Goal: Task Accomplishment & Management: Use online tool/utility

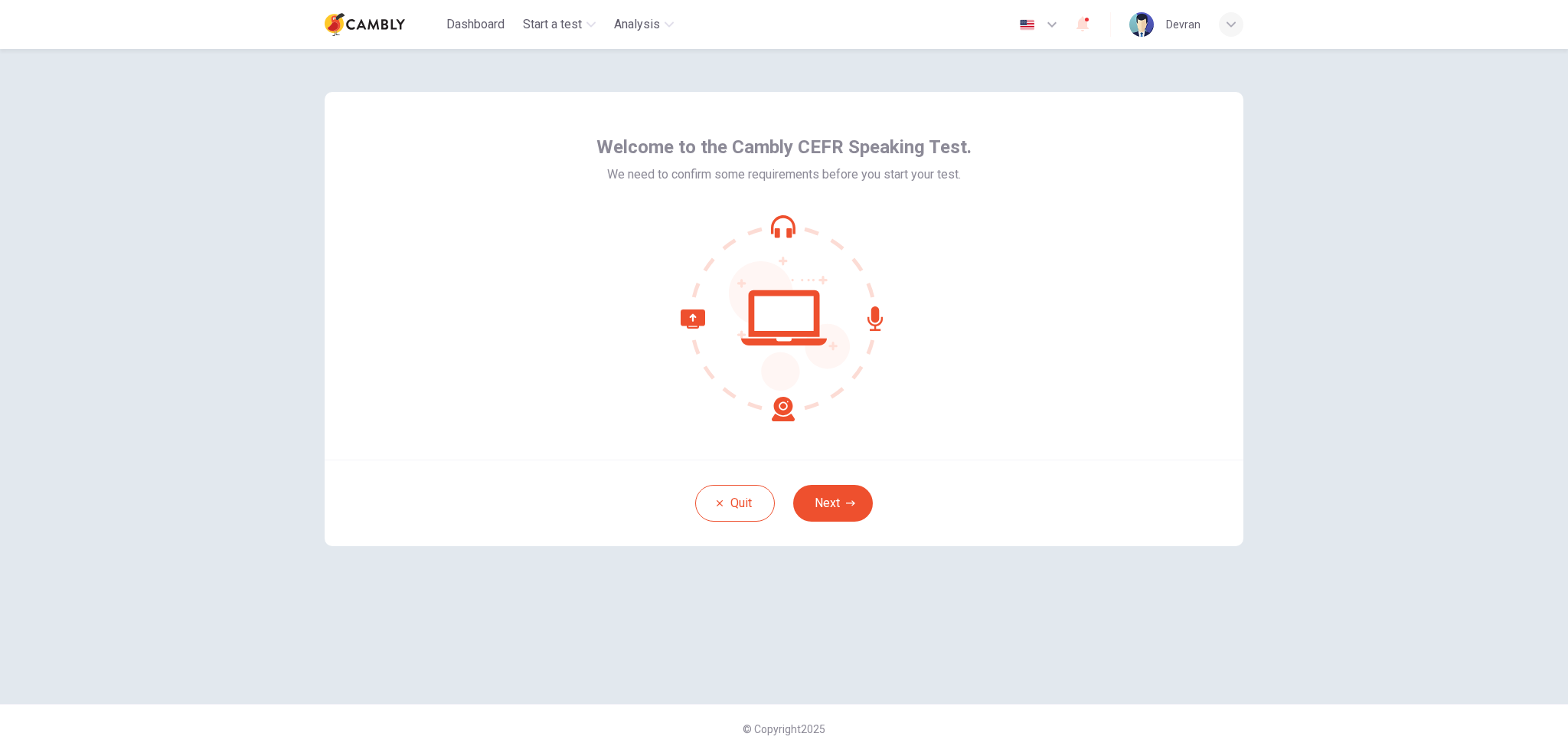
click at [833, 500] on button "Next" at bounding box center [833, 503] width 80 height 37
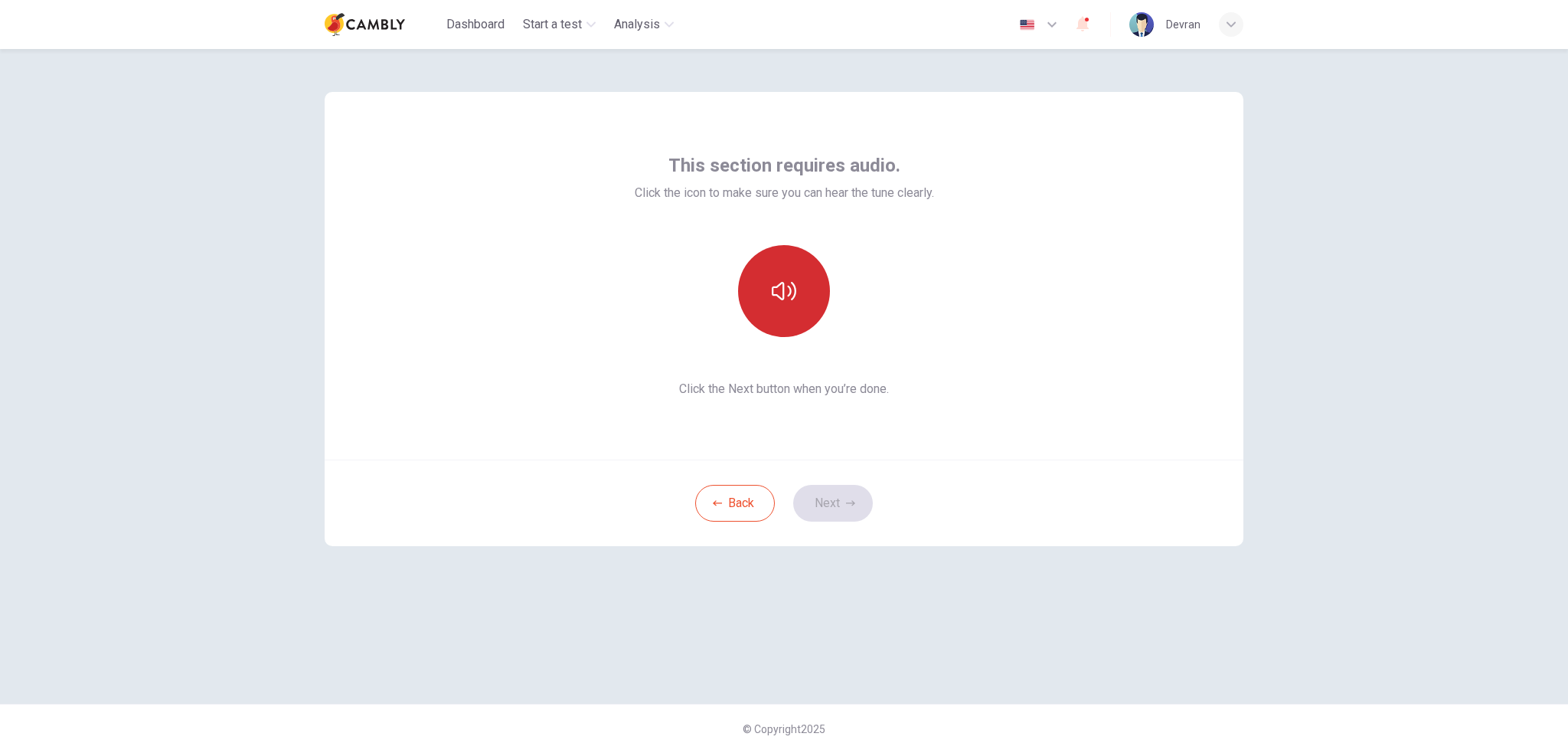
click at [791, 297] on icon "button" at bounding box center [784, 291] width 25 height 25
click at [819, 499] on button "Next" at bounding box center [833, 503] width 80 height 37
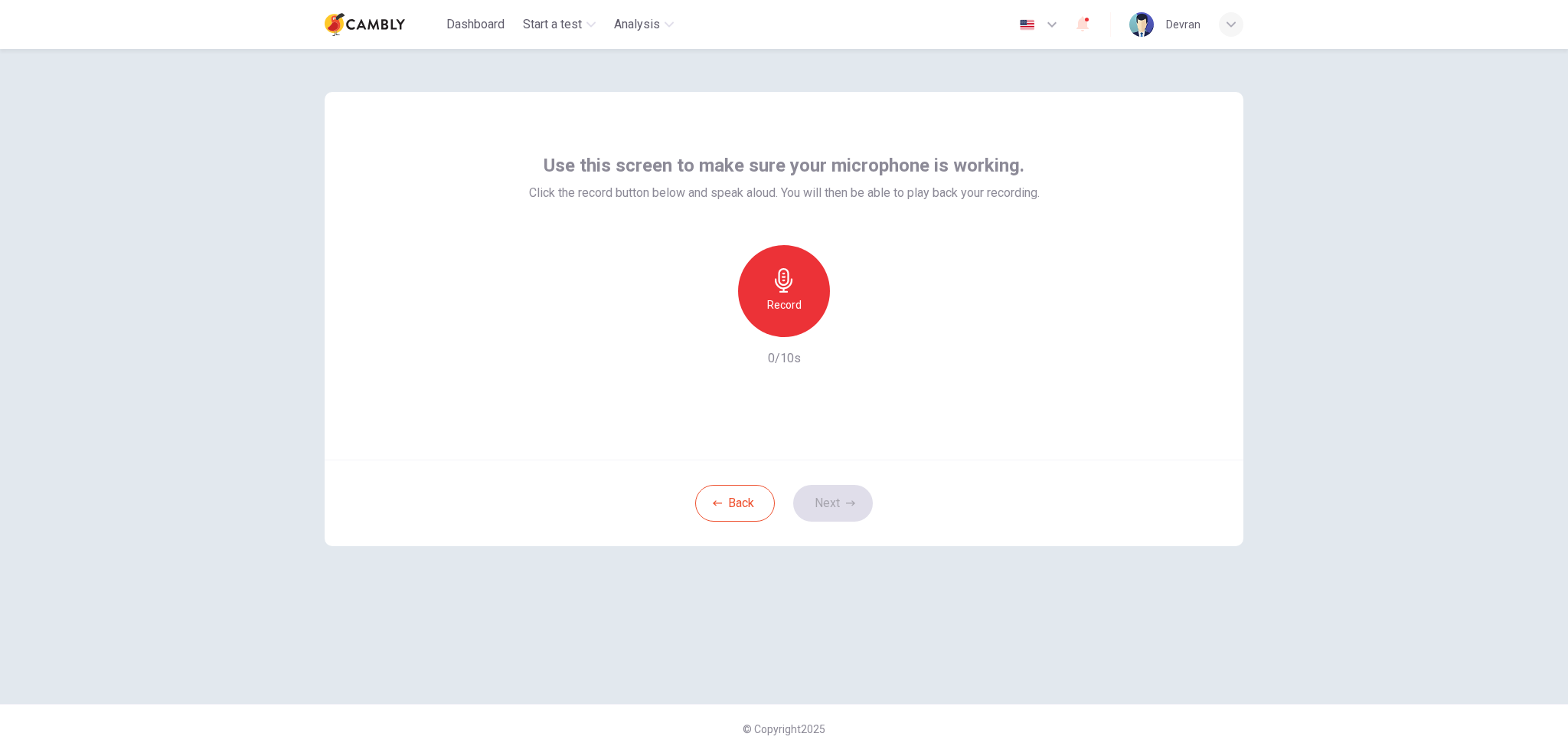
click at [783, 290] on icon "button" at bounding box center [784, 280] width 25 height 25
click at [783, 286] on icon "button" at bounding box center [784, 280] width 25 height 25
click at [826, 499] on button "Next" at bounding box center [833, 503] width 80 height 37
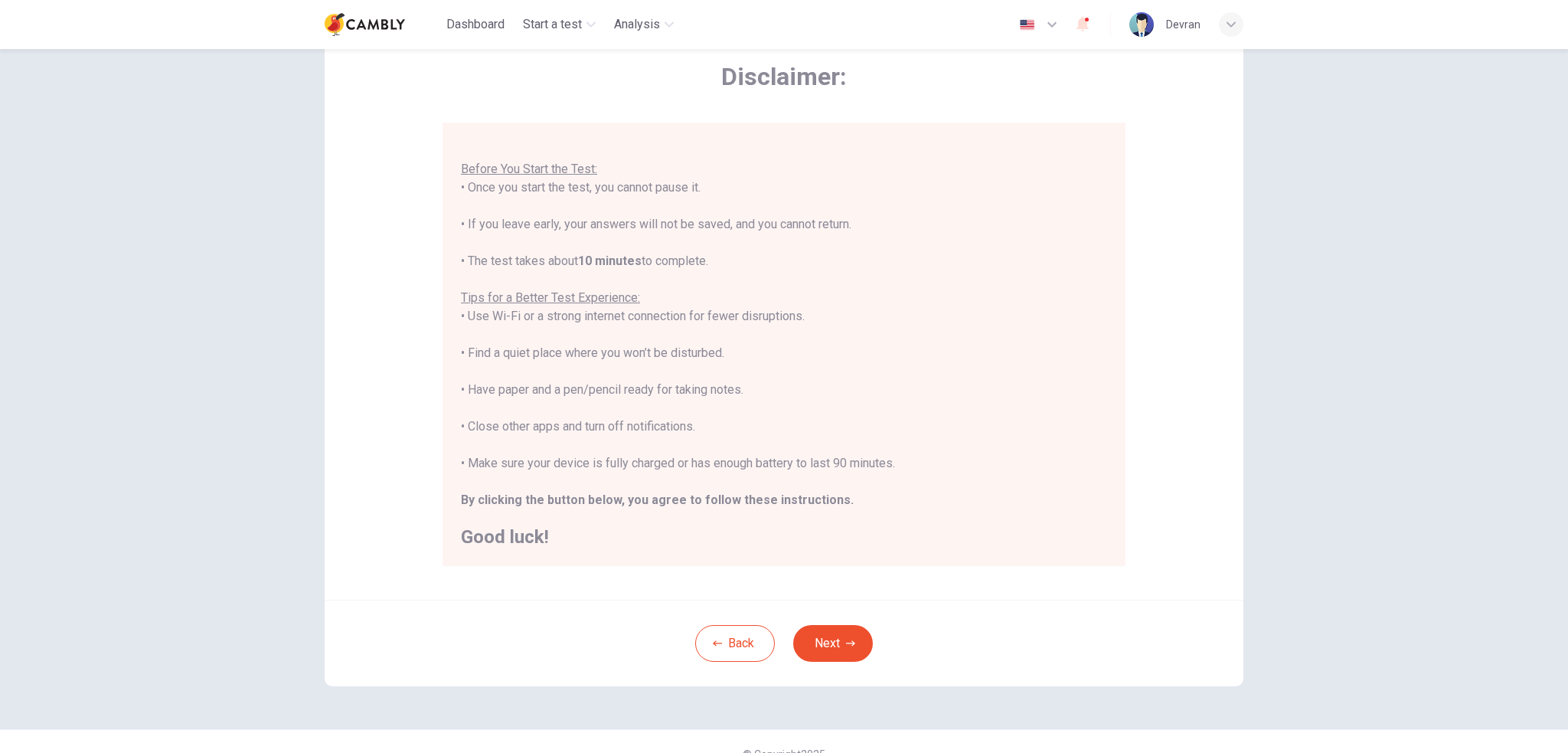
scroll to position [98, 0]
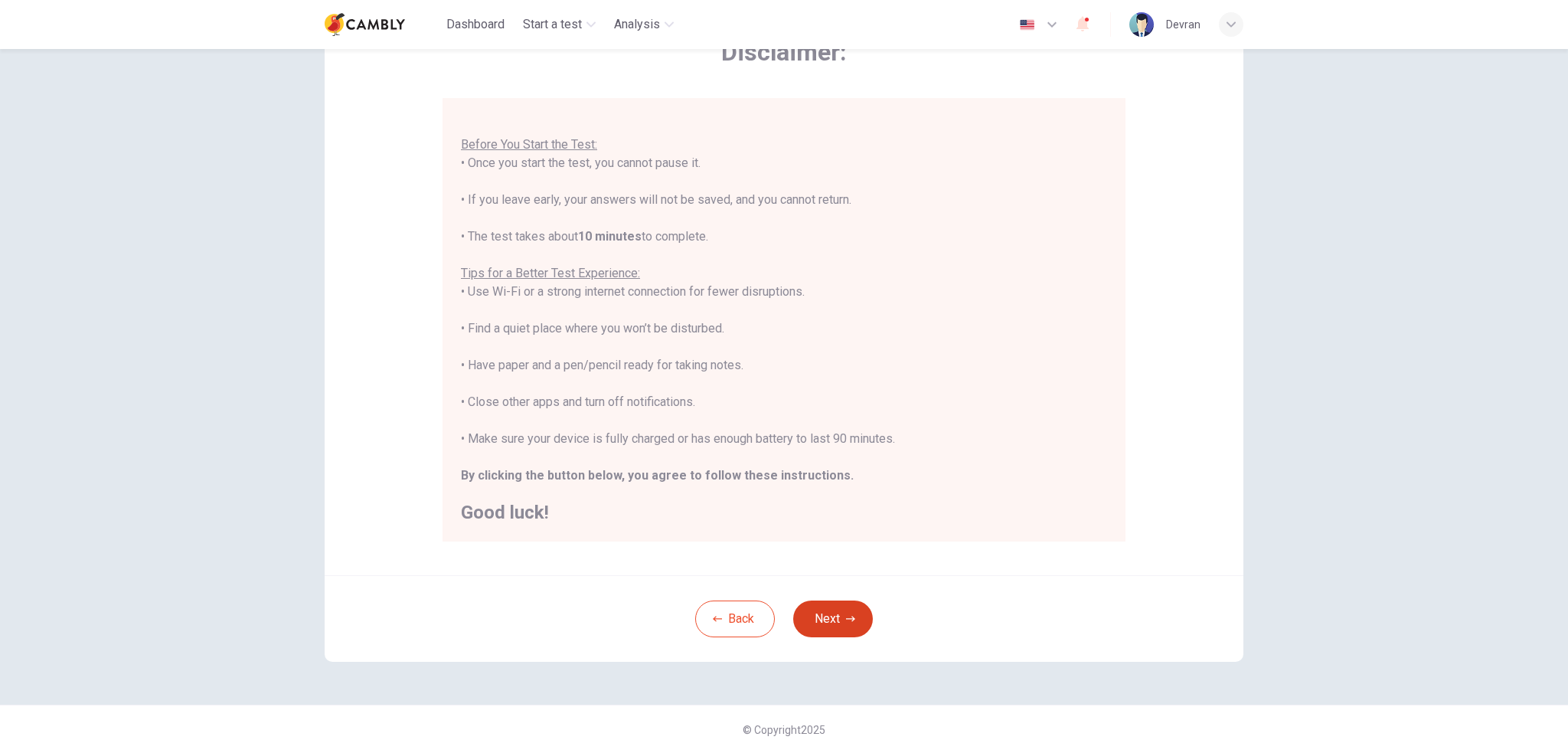
click at [830, 616] on button "Next" at bounding box center [833, 619] width 80 height 37
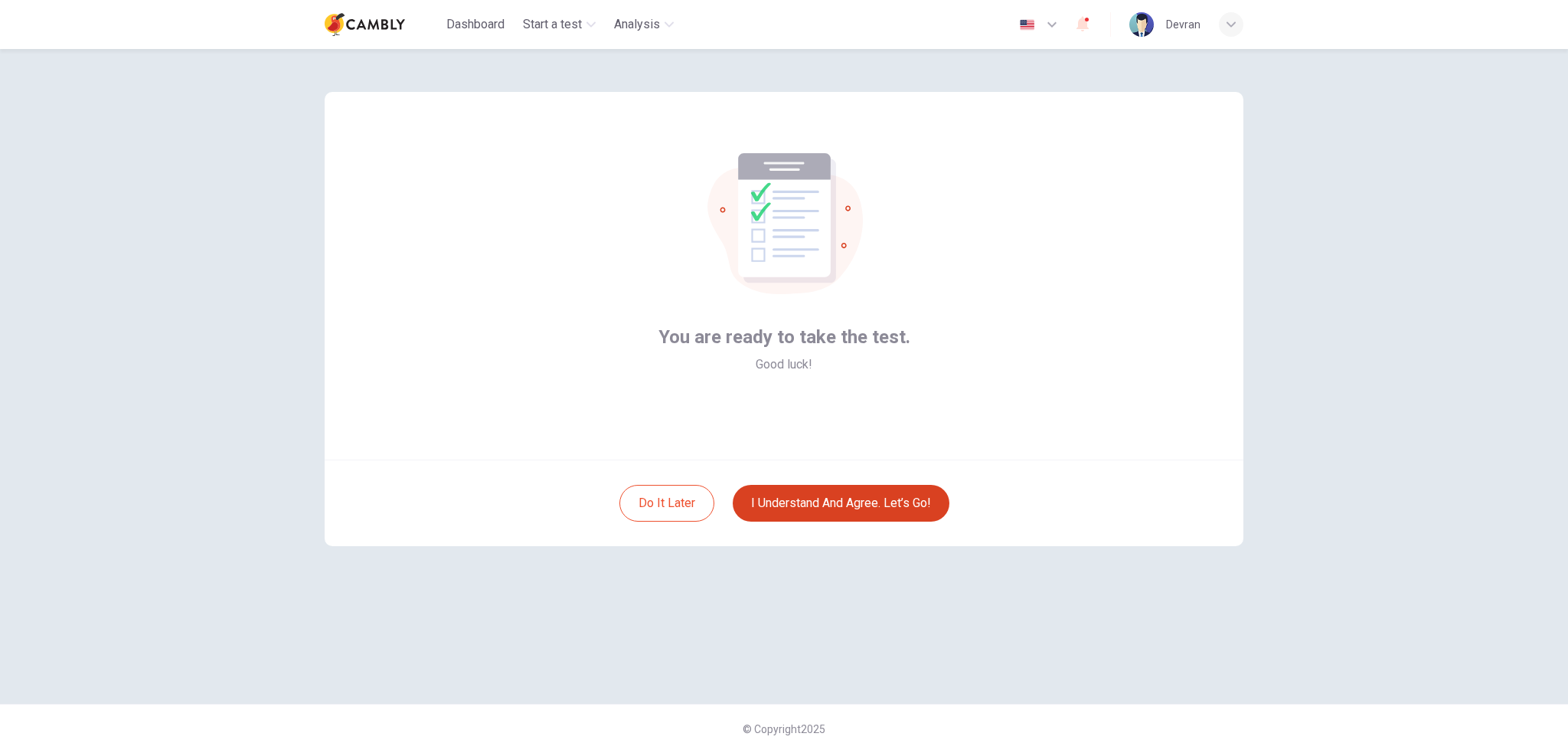
click at [812, 509] on button "I understand and agree. Let’s go!" at bounding box center [841, 503] width 217 height 37
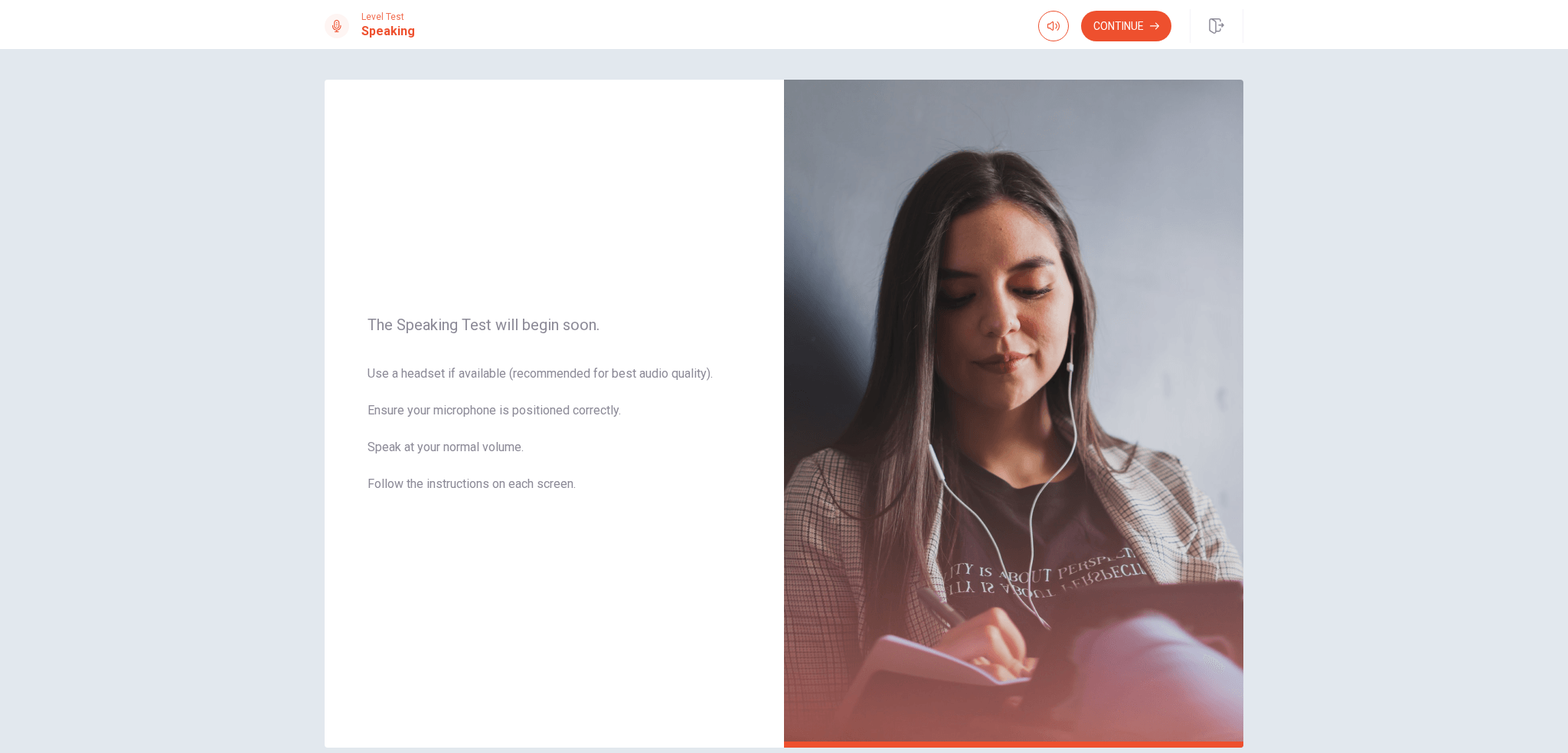
drag, startPoint x: 1106, startPoint y: 29, endPoint x: 1100, endPoint y: 35, distance: 8.5
click at [1106, 29] on button "Continue" at bounding box center [1126, 26] width 90 height 30
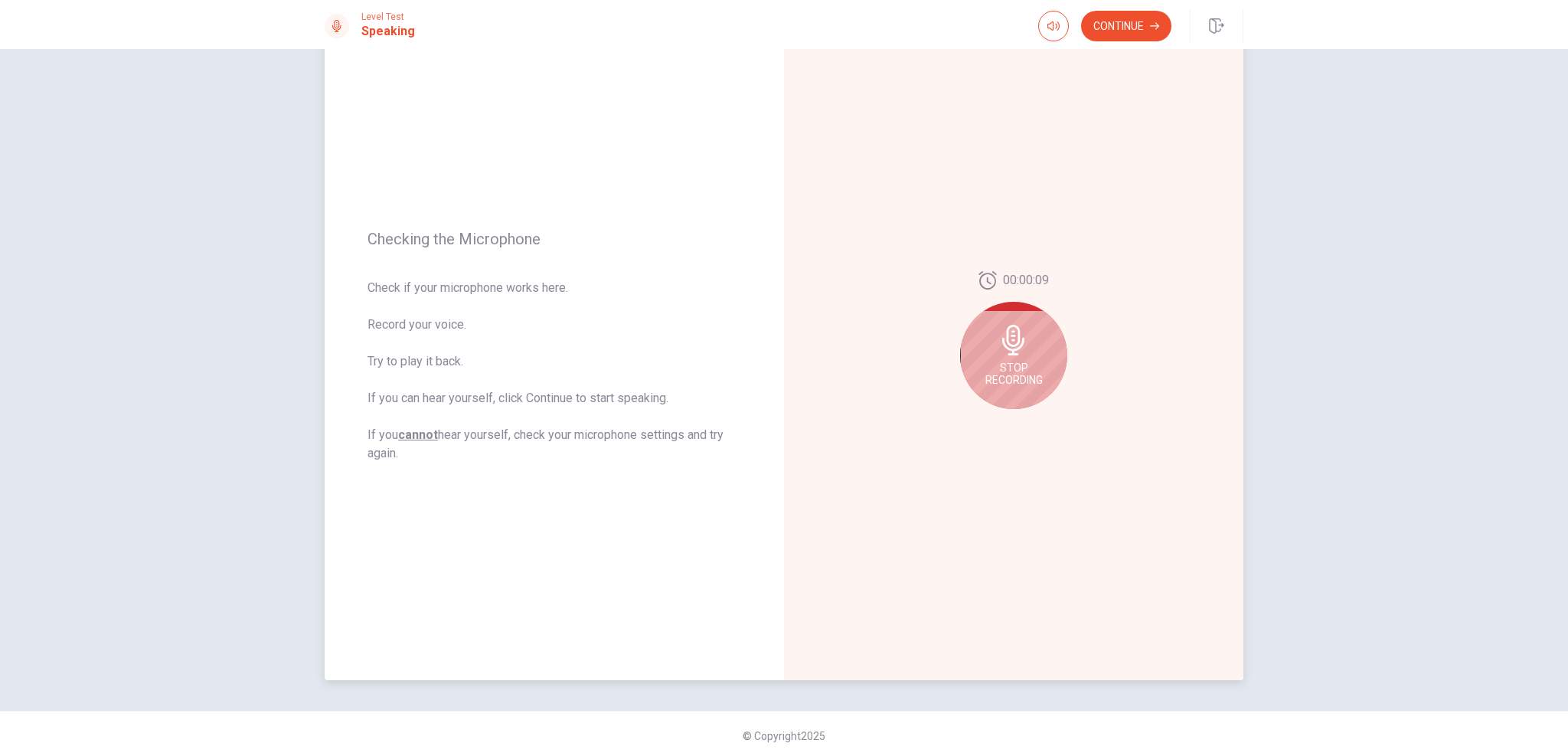
scroll to position [73, 0]
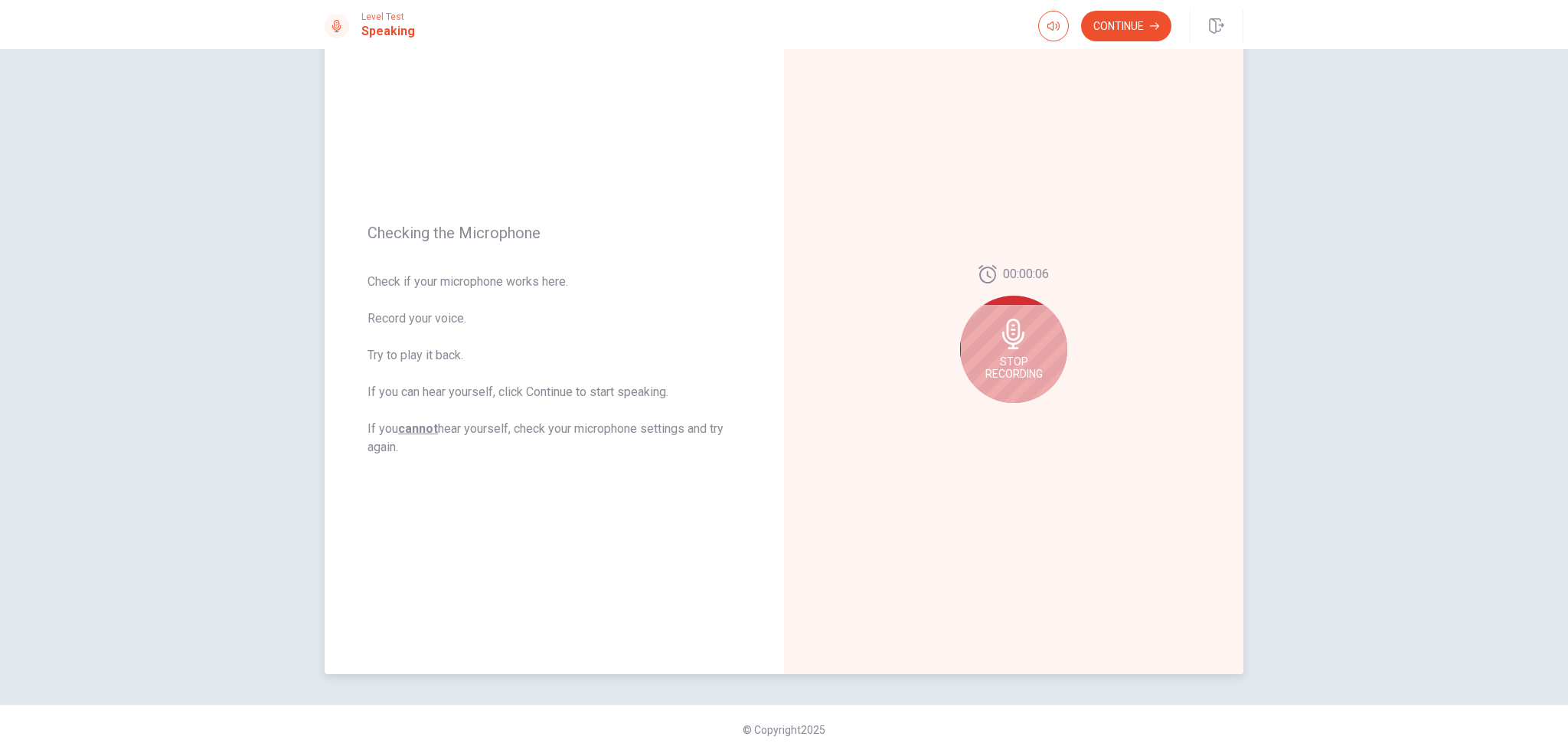
click at [1012, 333] on icon at bounding box center [1014, 334] width 30 height 30
click at [1011, 331] on icon at bounding box center [1017, 338] width 30 height 30
click at [1027, 413] on icon "Play Audio" at bounding box center [1030, 415] width 7 height 10
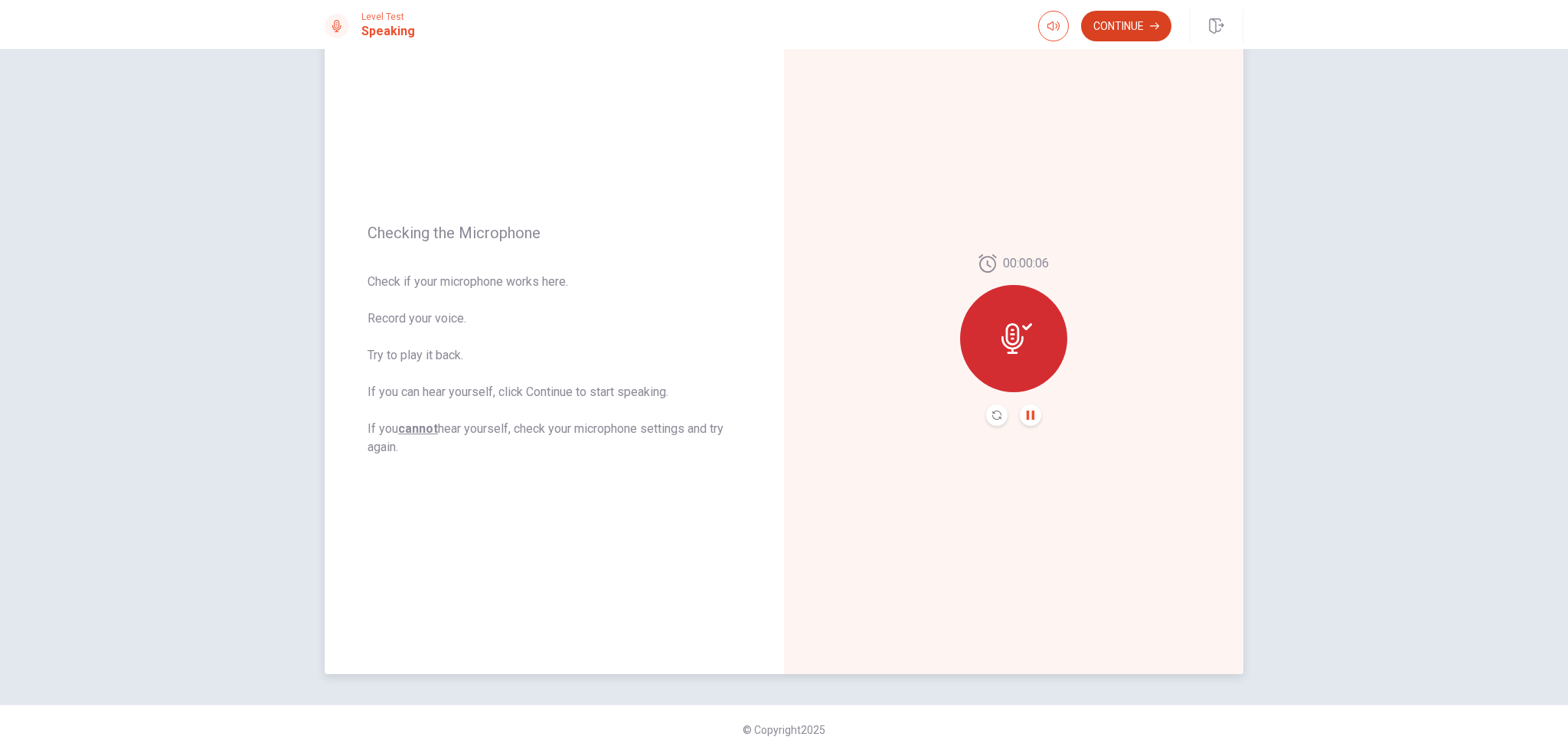
click at [1119, 26] on button "Continue" at bounding box center [1126, 26] width 90 height 30
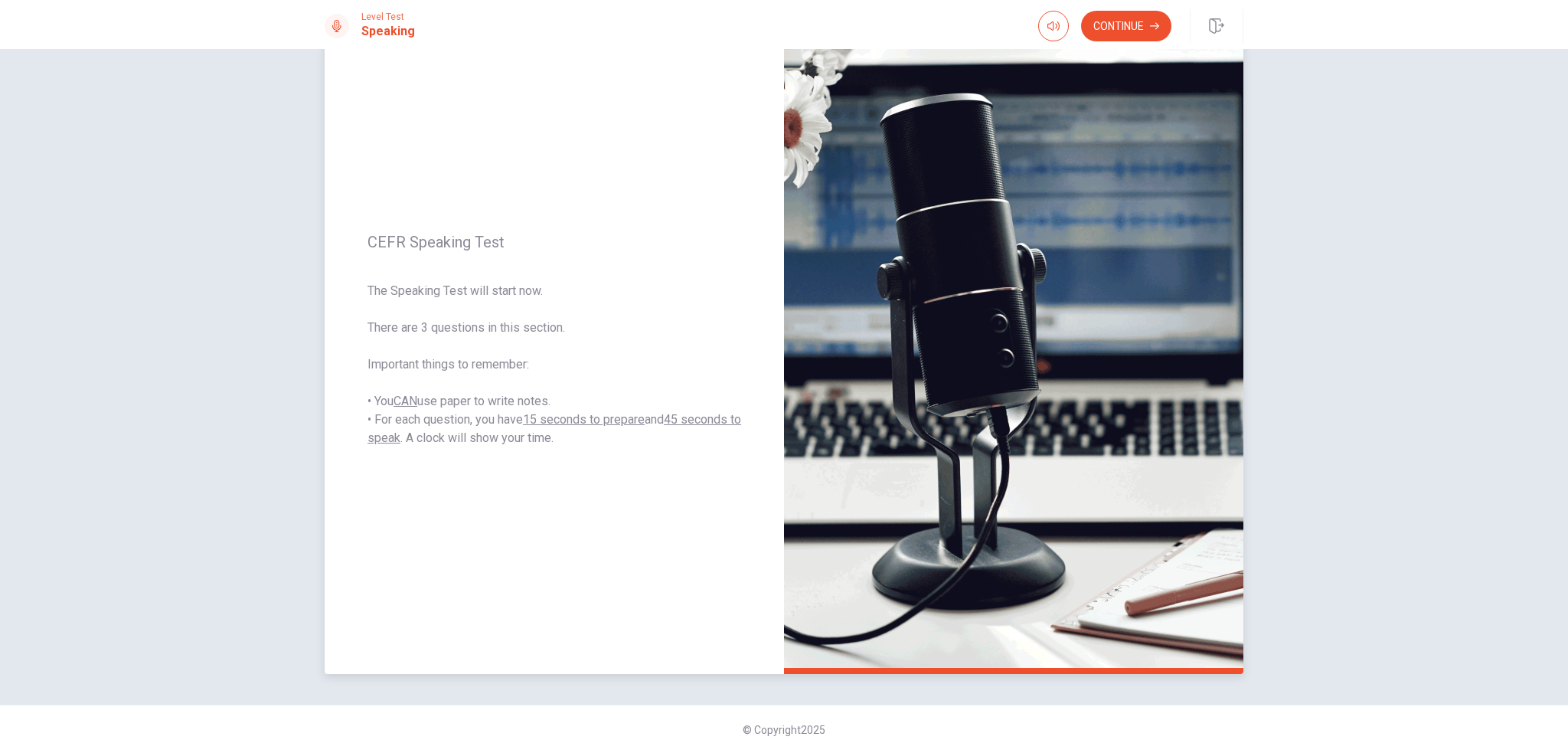
drag, startPoint x: 430, startPoint y: 416, endPoint x: 522, endPoint y: 423, distance: 92.3
click at [522, 423] on span "The Speaking Test will start now. There are 3 questions in this section. Import…" at bounding box center [554, 365] width 373 height 165
click at [1109, 33] on button "Continue" at bounding box center [1126, 26] width 90 height 30
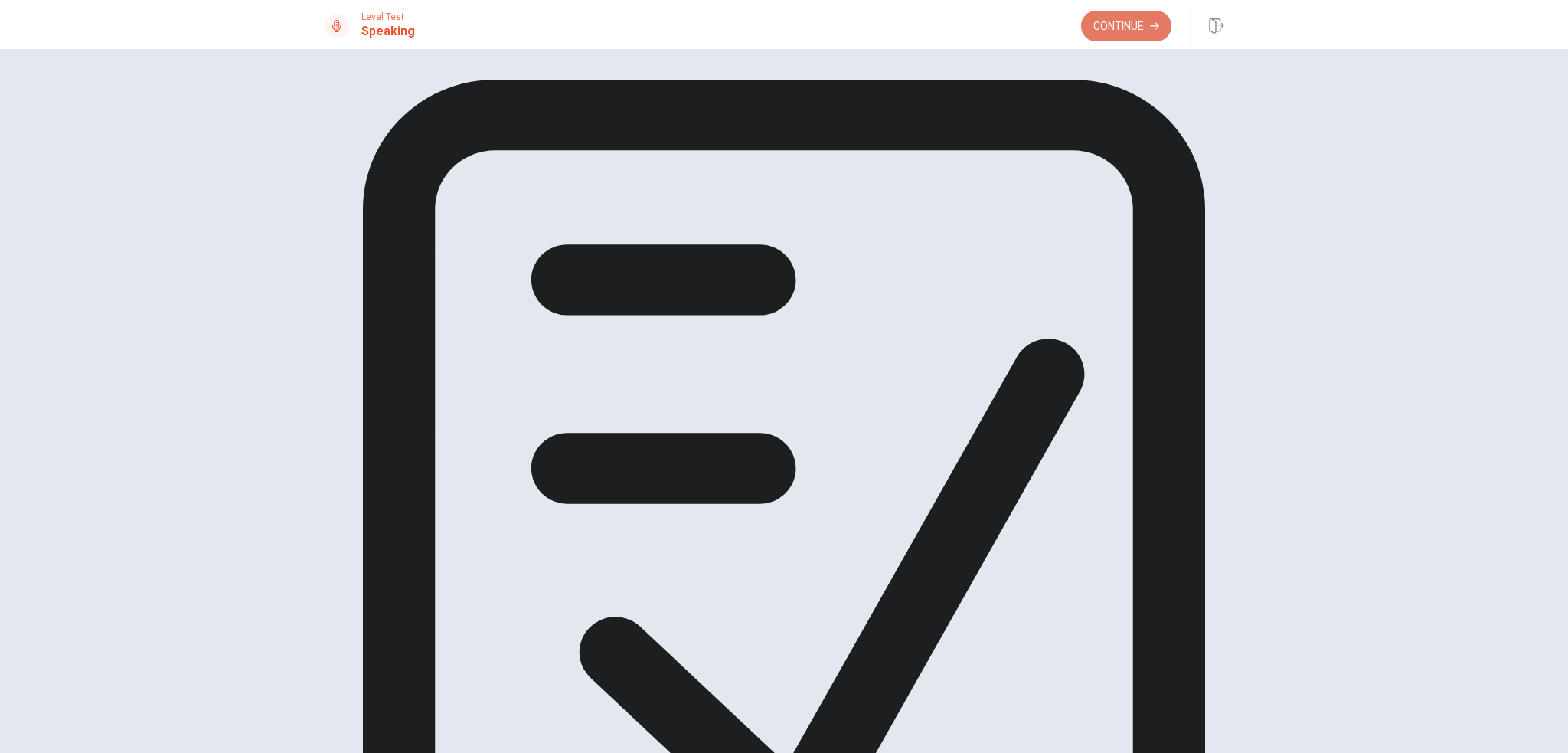
click at [1135, 12] on button "Continue" at bounding box center [1126, 26] width 90 height 30
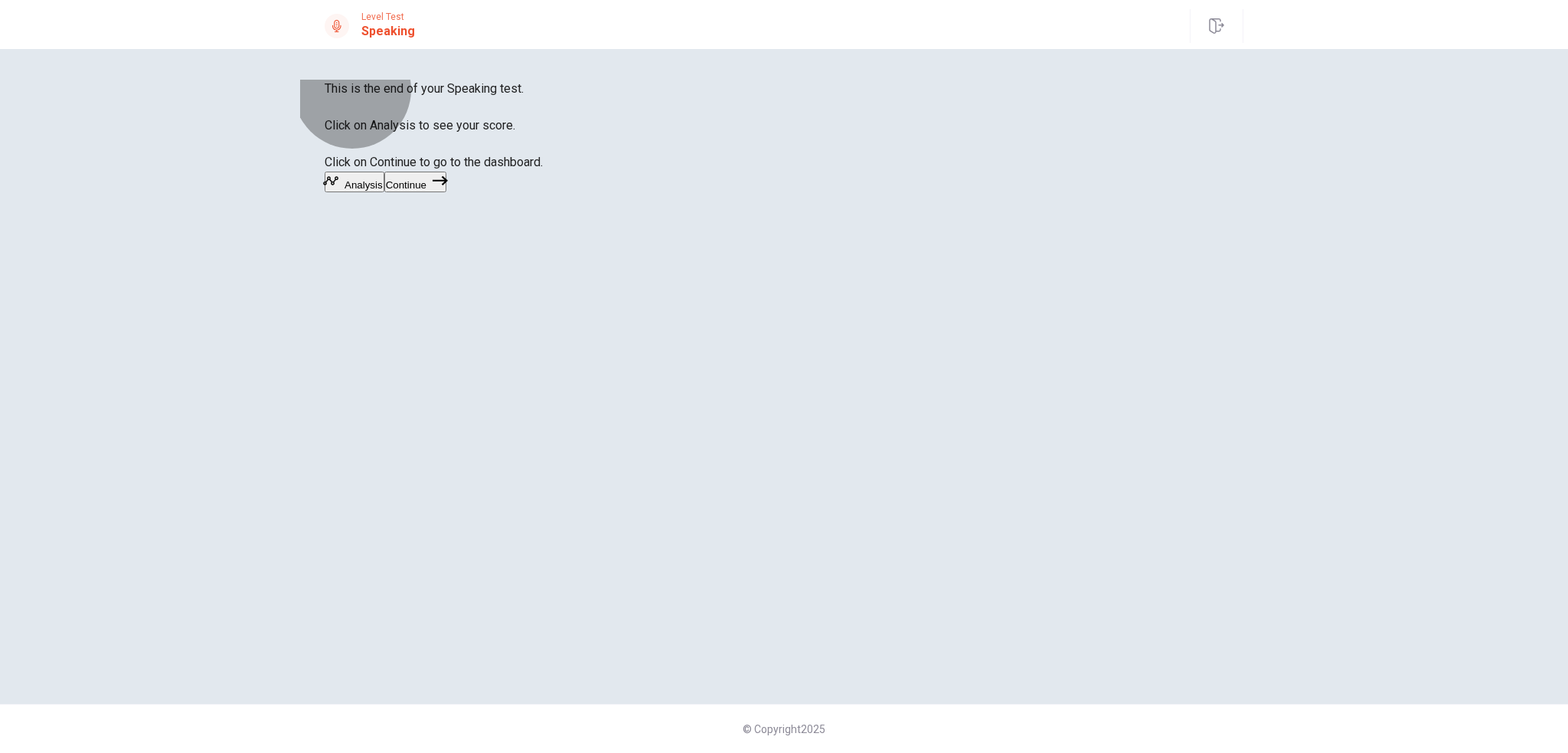
click at [385, 192] on button "Analysis" at bounding box center [354, 182] width 60 height 21
